Goal: Task Accomplishment & Management: Complete application form

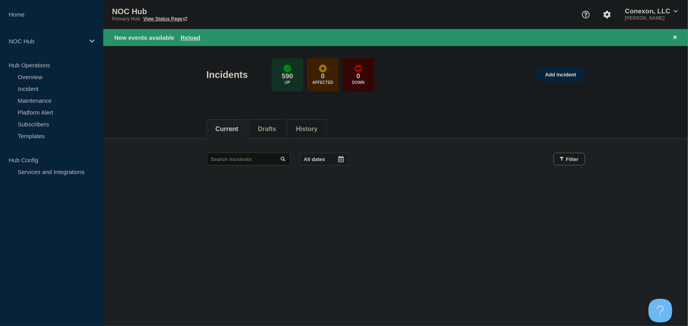
click at [32, 88] on link "Incident" at bounding box center [47, 89] width 95 height 12
click at [38, 100] on link "Maintenance" at bounding box center [47, 101] width 95 height 12
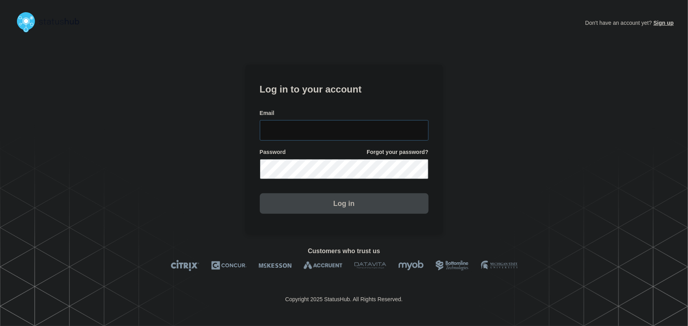
type input "tyler.wolkey@conexon.us"
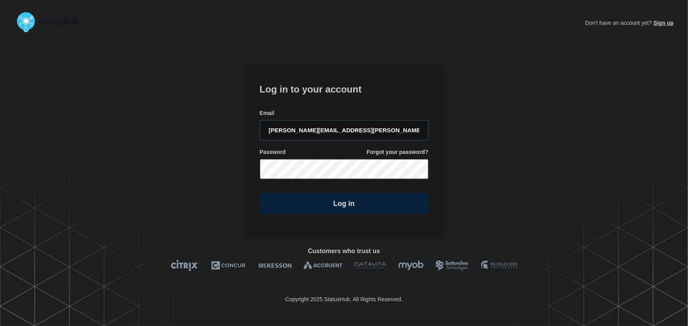
click at [342, 128] on input "tyler.wolkey@conexon.us" at bounding box center [344, 130] width 169 height 20
click at [324, 101] on form "Log in to your account Email tyler.wolkey@conexon.us Password Forgot your passw…" at bounding box center [344, 147] width 169 height 133
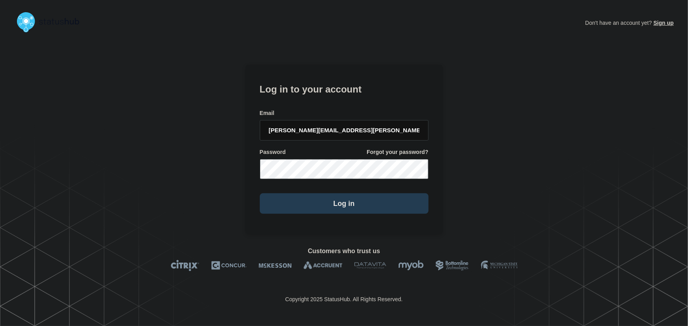
click at [385, 207] on button "Log in" at bounding box center [344, 203] width 169 height 20
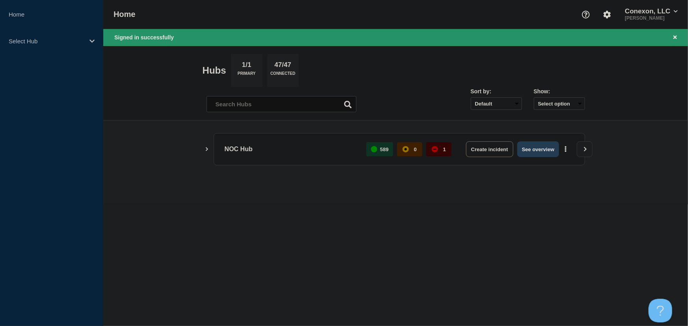
click at [532, 146] on button "See overview" at bounding box center [538, 149] width 42 height 16
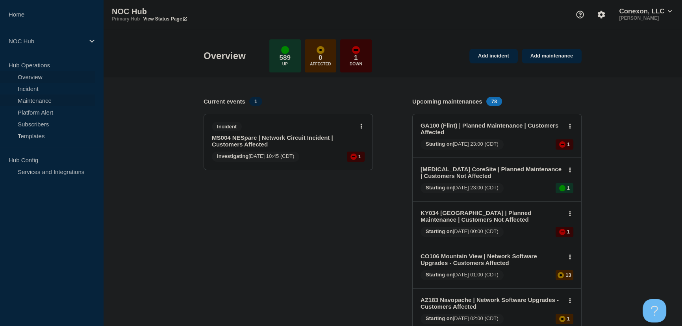
click at [30, 102] on link "Maintenance" at bounding box center [47, 101] width 95 height 12
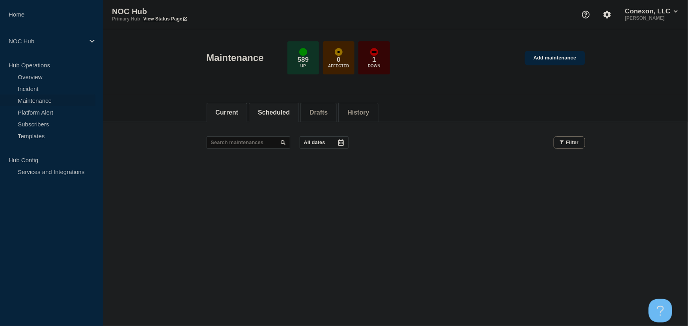
click at [275, 117] on li "Scheduled" at bounding box center [274, 112] width 50 height 19
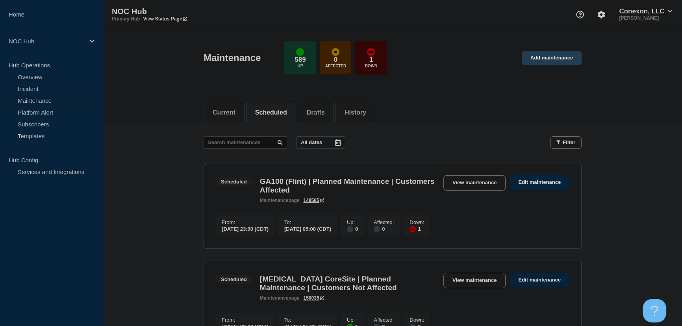
click at [569, 58] on link "Add maintenance" at bounding box center [552, 58] width 60 height 15
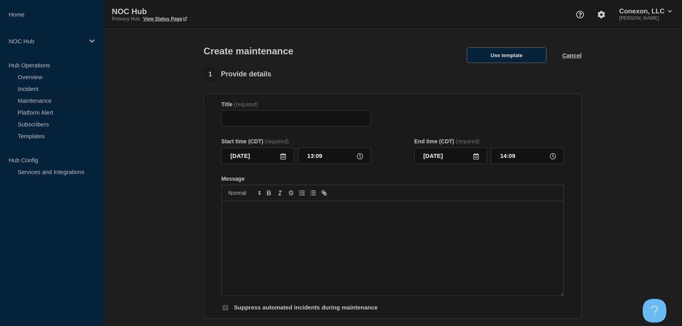
click at [502, 58] on button "Use template" at bounding box center [507, 55] width 80 height 16
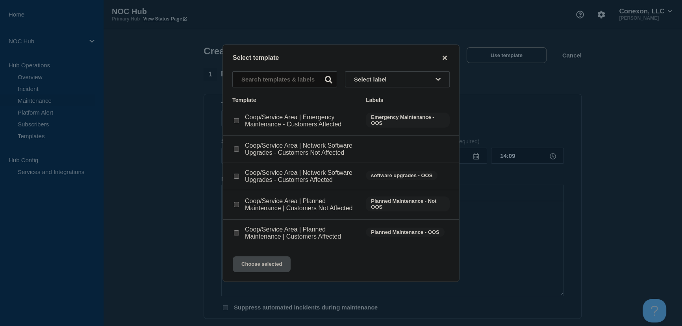
click at [235, 235] on input "Coop/Service Area | Planned Maintenance | Customers Affected checkbox" at bounding box center [236, 233] width 5 height 5
checkbox input "true"
click at [264, 272] on button "Choose selected" at bounding box center [262, 265] width 58 height 16
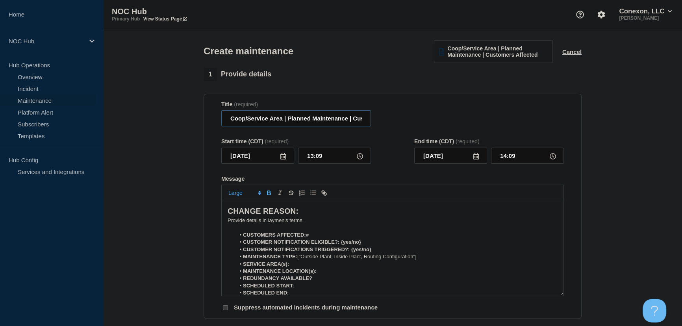
drag, startPoint x: 282, startPoint y: 121, endPoint x: 205, endPoint y: 123, distance: 76.9
click at [205, 123] on section "Title (required) Coop/Service Area | Planned Maintenance | Customers Affected S…" at bounding box center [393, 207] width 378 height 226
type input "GA099 Southern Rivers | Planned Maintenance | Customers Affected"
drag, startPoint x: 310, startPoint y: 225, endPoint x: 146, endPoint y: 195, distance: 167.1
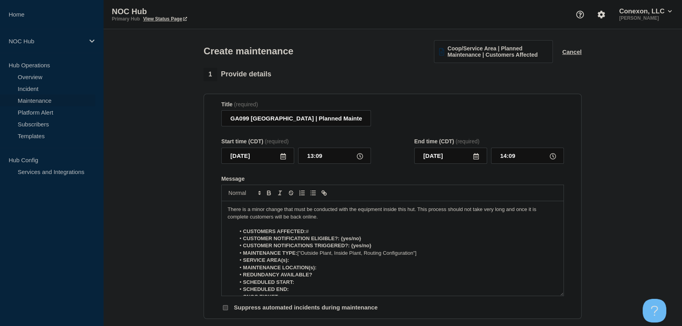
click at [316, 232] on li "CUSTOMERS AFFECTED: #" at bounding box center [397, 231] width 323 height 7
drag, startPoint x: 341, startPoint y: 240, endPoint x: 376, endPoint y: 239, distance: 34.7
click at [376, 239] on li "CUSTOMER NOTIFICATION ELIGIBLE?: {yes/no}" at bounding box center [397, 238] width 323 height 7
drag, startPoint x: 351, startPoint y: 248, endPoint x: 380, endPoint y: 245, distance: 28.6
click at [380, 245] on li "CUSTOMER NOTIFICATIONS TRIGGERED?: {yes/no}" at bounding box center [397, 245] width 323 height 7
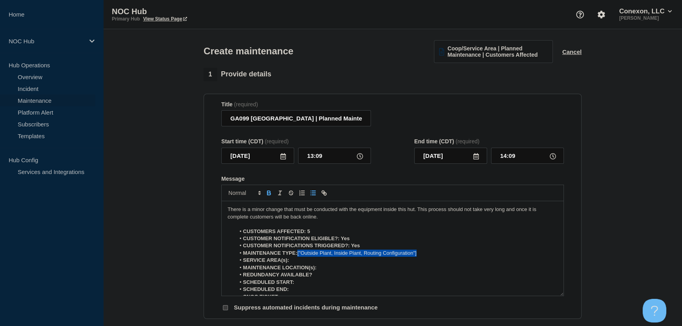
drag, startPoint x: 298, startPoint y: 258, endPoint x: 430, endPoint y: 257, distance: 131.6
click at [430, 257] on li "MAINTENANCE TYPE: ["Outside Plant, Inside Plant, Routing Configuration"]" at bounding box center [397, 253] width 323 height 7
drag, startPoint x: 298, startPoint y: 255, endPoint x: 315, endPoint y: 257, distance: 17.4
click at [299, 255] on strong "MAINTENANCE TYPE:Inside Plant" at bounding box center [284, 253] width 83 height 6
click at [307, 264] on li "SERVICE AREA(s):" at bounding box center [397, 260] width 323 height 7
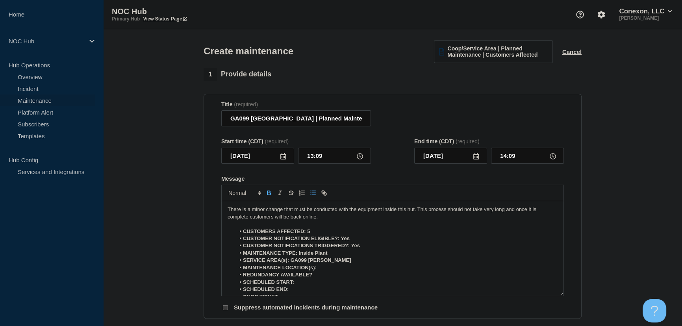
click at [334, 270] on li "MAINTENANCE LOCATION(s):" at bounding box center [397, 267] width 323 height 7
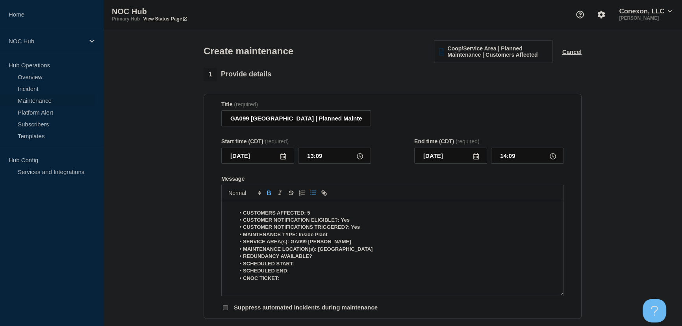
scroll to position [35, 0]
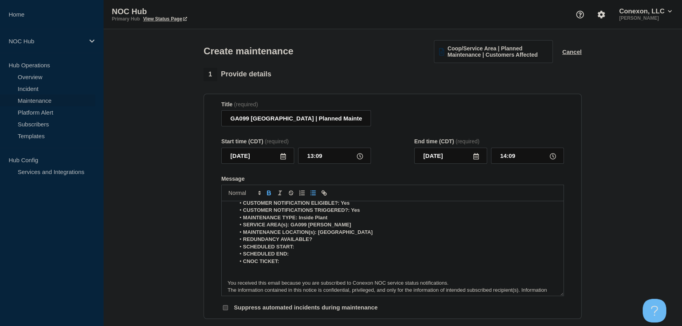
click at [322, 236] on li "MAINTENANCE LOCATION(s): North Zeb" at bounding box center [397, 232] width 323 height 7
click at [346, 236] on li "MAINTENANCE LOCATION(s): North Zeb" at bounding box center [397, 232] width 323 height 7
click at [325, 242] on li "REDUNDANCY AVAILABLE?" at bounding box center [397, 239] width 323 height 7
click at [477, 160] on icon at bounding box center [476, 156] width 6 height 6
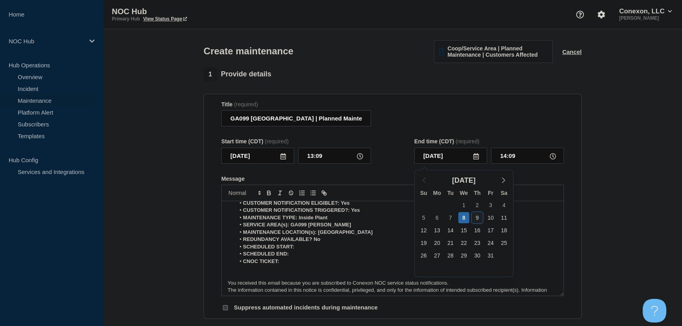
click at [478, 219] on div "9" at bounding box center [477, 217] width 11 height 11
type input "2025-10-09"
drag, startPoint x: 515, startPoint y: 156, endPoint x: 482, endPoint y: 161, distance: 32.7
click at [482, 161] on div "2025-10-09 14:09" at bounding box center [490, 156] width 150 height 16
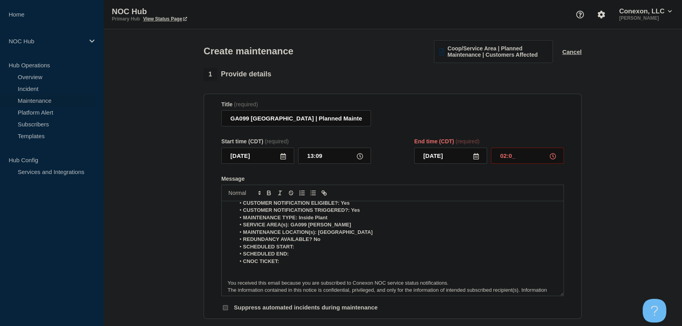
type input "02:00"
click at [284, 162] on input "2025-10-08" at bounding box center [257, 156] width 73 height 16
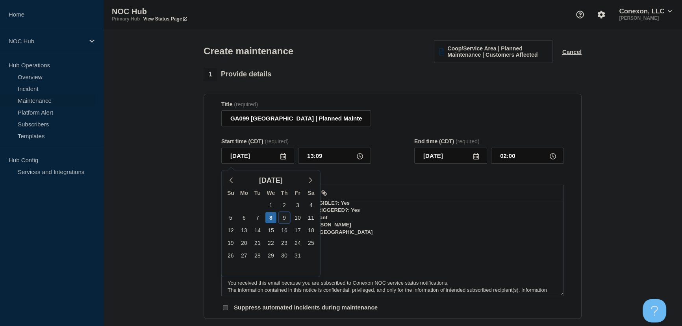
click at [284, 219] on div "9" at bounding box center [284, 217] width 11 height 11
type input "2025-10-09"
type input "2025-10-10"
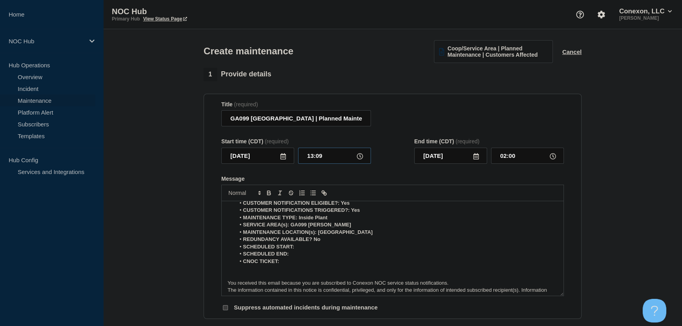
drag, startPoint x: 323, startPoint y: 158, endPoint x: 293, endPoint y: 159, distance: 30.4
click at [293, 159] on div "2025-10-09 13:09" at bounding box center [296, 156] width 150 height 16
type input "00:00"
type input "2025-10-09"
type input "12:51"
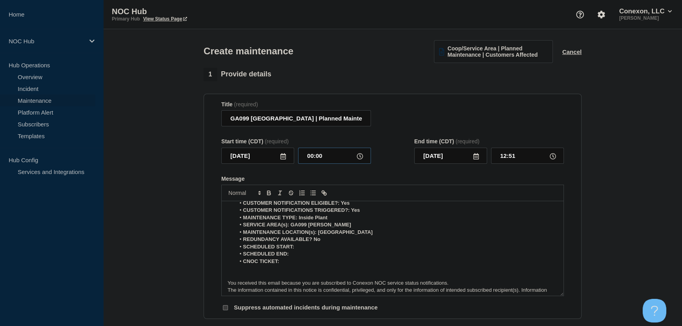
click at [311, 158] on input "00:00" at bounding box center [334, 156] width 73 height 16
click at [313, 158] on input "00:00" at bounding box center [334, 156] width 73 height 16
click at [282, 157] on icon at bounding box center [284, 156] width 6 height 6
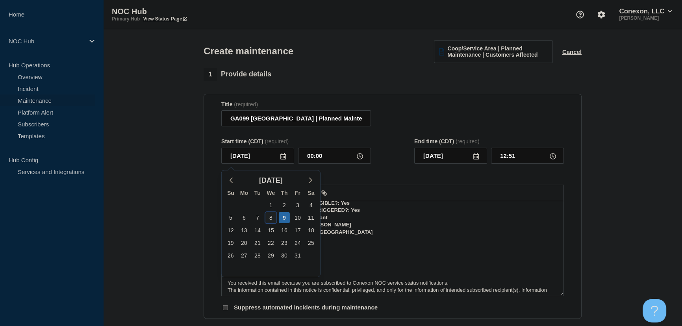
click at [270, 218] on div "8" at bounding box center [271, 217] width 11 height 11
type input "2025-10-08"
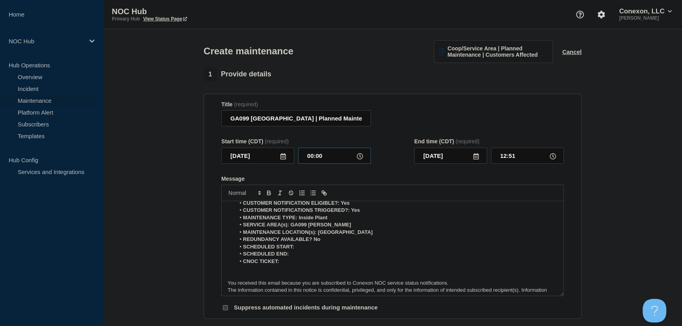
drag, startPoint x: 324, startPoint y: 159, endPoint x: 284, endPoint y: 161, distance: 39.1
click at [284, 161] on div "2025-10-08 00:00" at bounding box center [296, 156] width 150 height 16
type input "23:00"
type input "2025-10-09"
drag, startPoint x: 516, startPoint y: 158, endPoint x: 479, endPoint y: 158, distance: 37.0
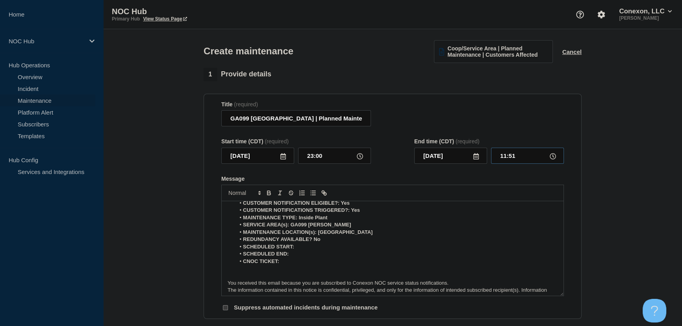
click at [479, 158] on div "2025-10-09 11:51" at bounding box center [490, 156] width 150 height 16
type input "01:00"
click at [396, 169] on form "Title (required) GA099 Southern Rivers | Planned Maintenance | Customers Affect…" at bounding box center [392, 206] width 343 height 211
click at [309, 248] on li "SCHEDULED START:" at bounding box center [397, 247] width 323 height 7
click at [300, 264] on li "CNOC TICKET:" at bounding box center [397, 261] width 323 height 7
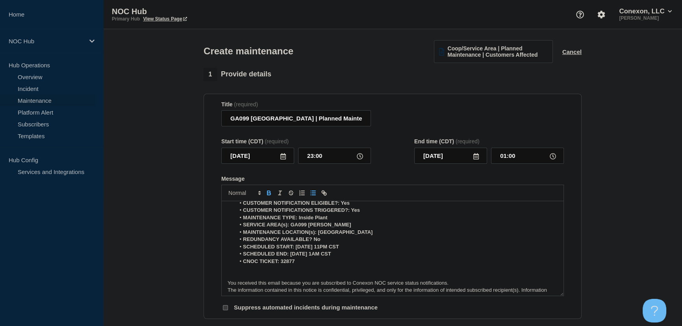
click at [249, 275] on p "Message" at bounding box center [393, 276] width 330 height 7
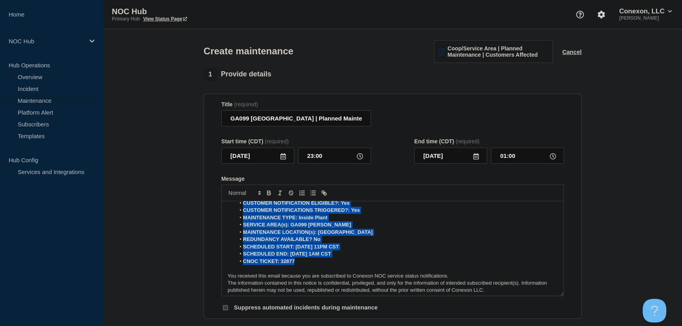
scroll to position [0, 0]
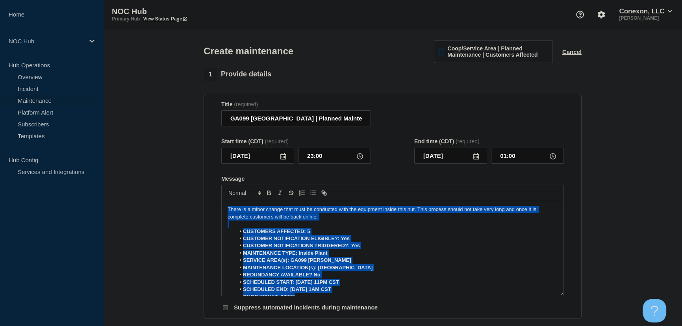
drag, startPoint x: 303, startPoint y: 264, endPoint x: 163, endPoint y: 90, distance: 223.1
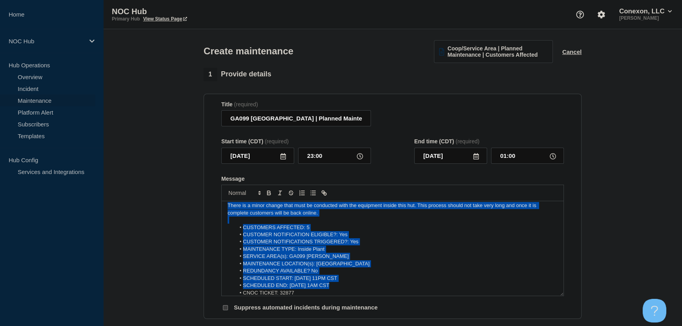
click at [283, 245] on li "CUSTOMER NOTIFICATIONS TRIGGERED?: Yes" at bounding box center [397, 241] width 323 height 7
click at [301, 223] on p "Message" at bounding box center [393, 220] width 330 height 7
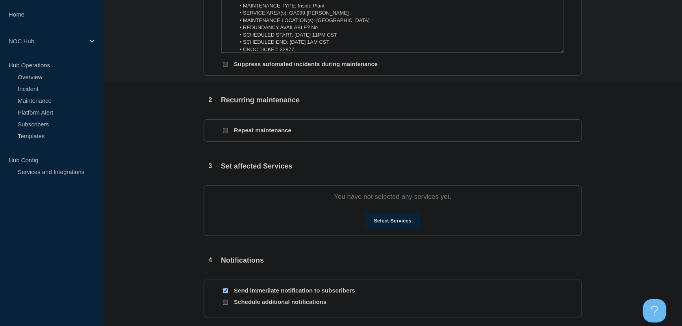
scroll to position [251, 0]
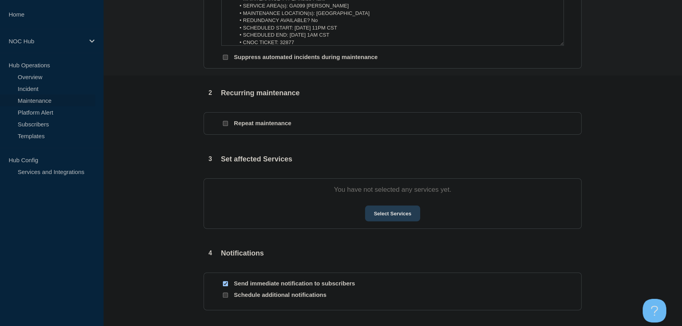
click at [405, 216] on button "Select Services" at bounding box center [392, 214] width 55 height 16
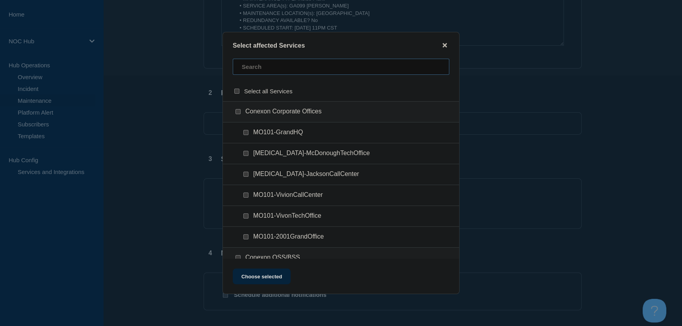
click at [320, 67] on input "text" at bounding box center [341, 67] width 217 height 16
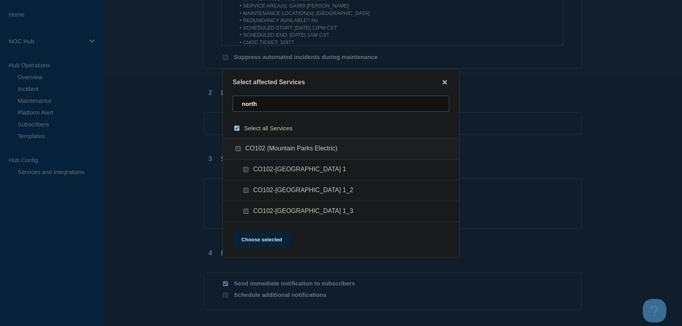
type input "north z"
checkbox input "true"
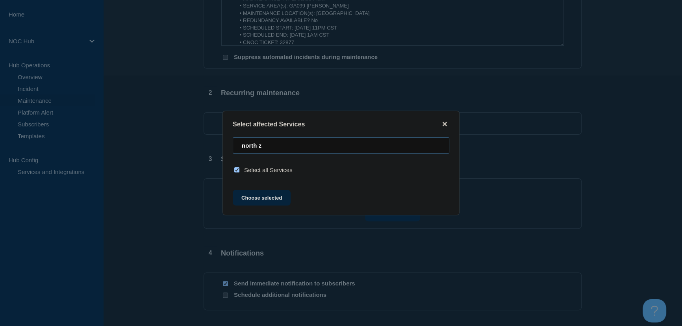
type input "north"
checkbox input "false"
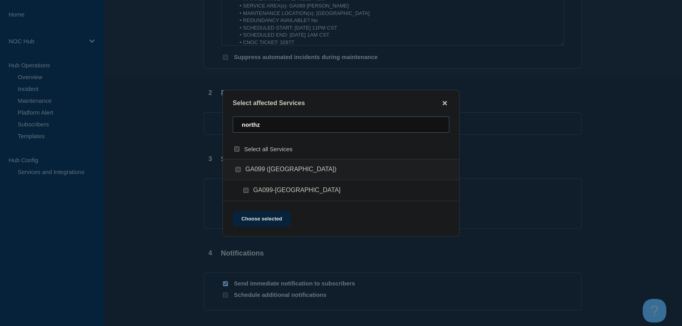
type input "northz"
click at [244, 192] on input "GA099-NorthZebulon checkbox" at bounding box center [246, 190] width 5 height 5
checkbox input "true"
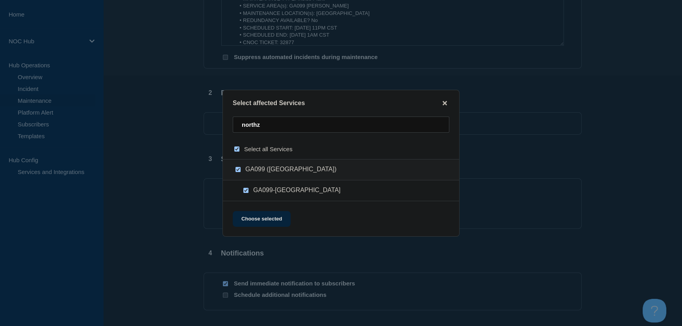
click at [269, 229] on div "Select affected Services northz Select all Services GA099 (Southern Rivers) GA0…" at bounding box center [341, 163] width 237 height 147
click at [266, 221] on button "Choose selected" at bounding box center [262, 219] width 58 height 16
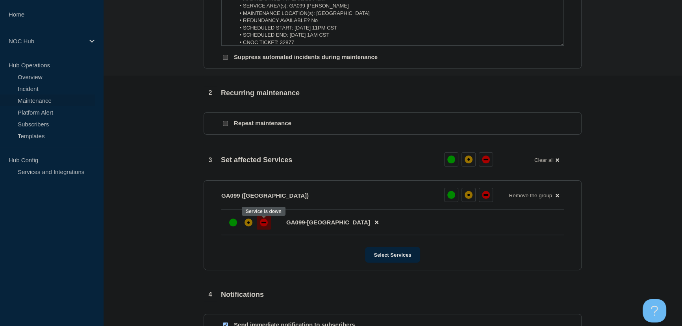
click at [264, 223] on div "down" at bounding box center [264, 223] width 8 height 8
click at [163, 163] on section "1 Provide details Title (required) GA099 Southern Rivers | Planned Maintenance …" at bounding box center [392, 111] width 579 height 588
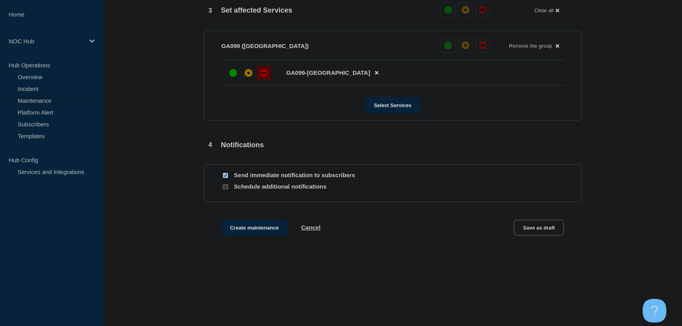
scroll to position [402, 0]
click at [261, 230] on button "Create maintenance" at bounding box center [254, 228] width 66 height 16
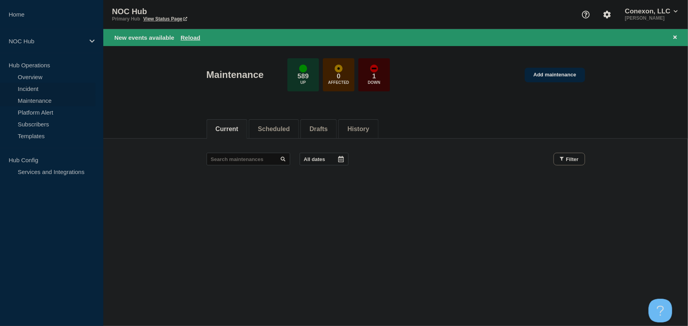
click at [44, 88] on link "Incident" at bounding box center [47, 89] width 95 height 12
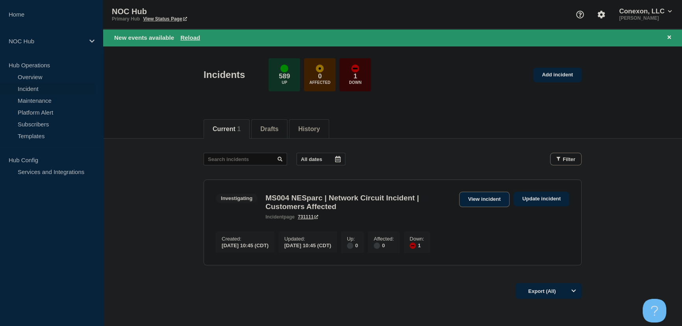
click at [487, 199] on link "View incident" at bounding box center [484, 199] width 51 height 15
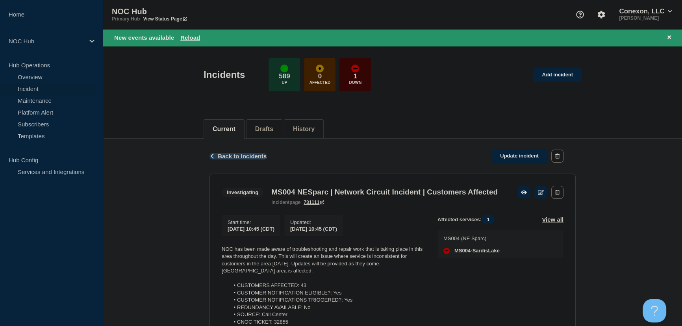
click at [258, 157] on span "Back to Incidents" at bounding box center [242, 156] width 49 height 7
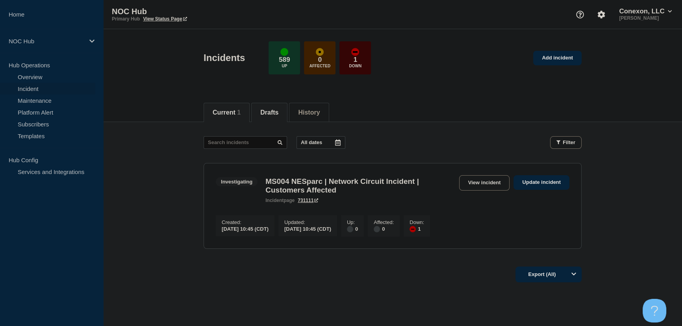
click at [270, 116] on li "Drafts" at bounding box center [269, 112] width 36 height 19
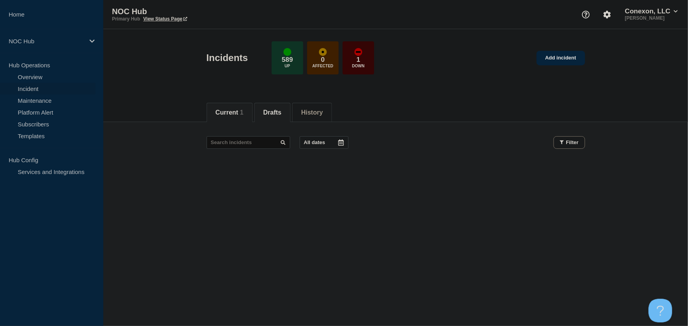
click at [229, 111] on button "Current 1" at bounding box center [230, 112] width 28 height 7
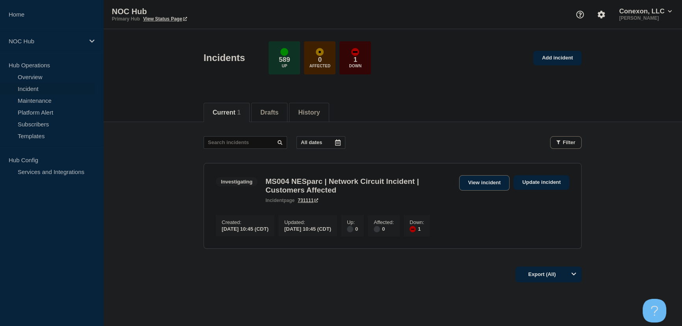
click at [471, 184] on link "View incident" at bounding box center [484, 182] width 51 height 15
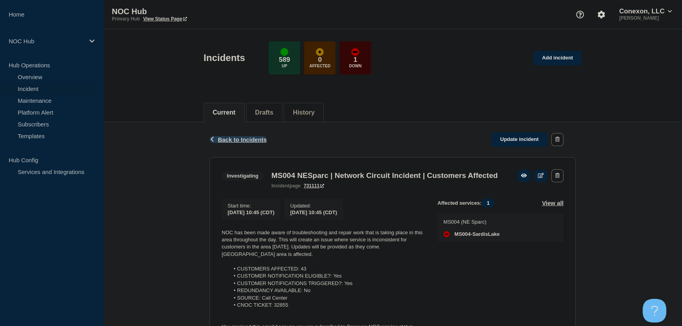
click at [237, 139] on span "Back to Incidents" at bounding box center [242, 139] width 49 height 7
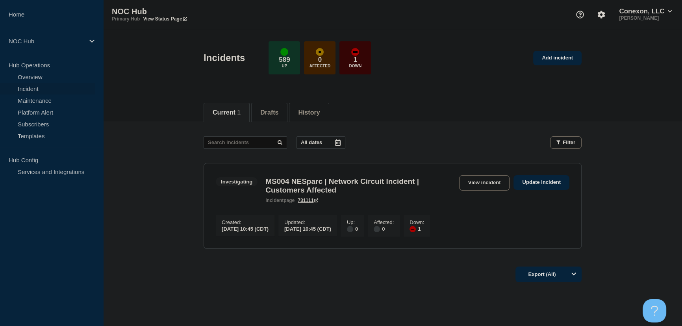
click at [150, 194] on main "All dates Filter Investigating 1 Down MS004 NESparc | Network Circuit Incident …" at bounding box center [392, 191] width 579 height 139
